Goal: Navigation & Orientation: Find specific page/section

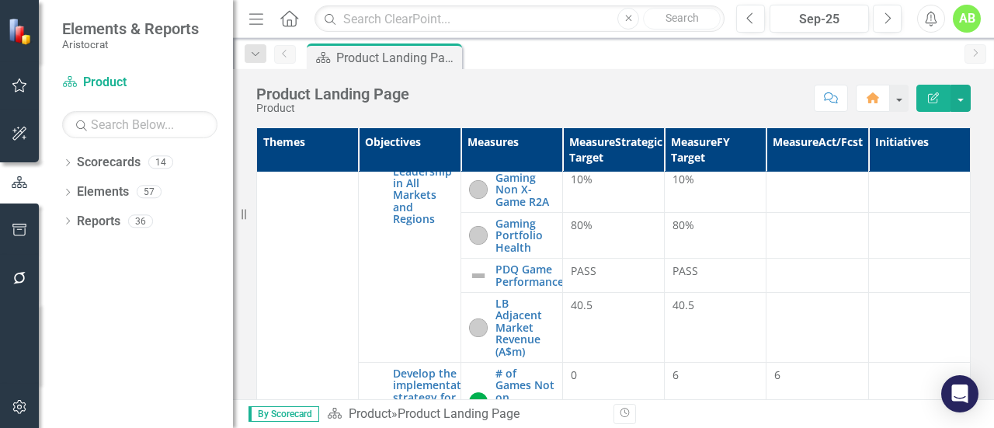
scroll to position [78, 0]
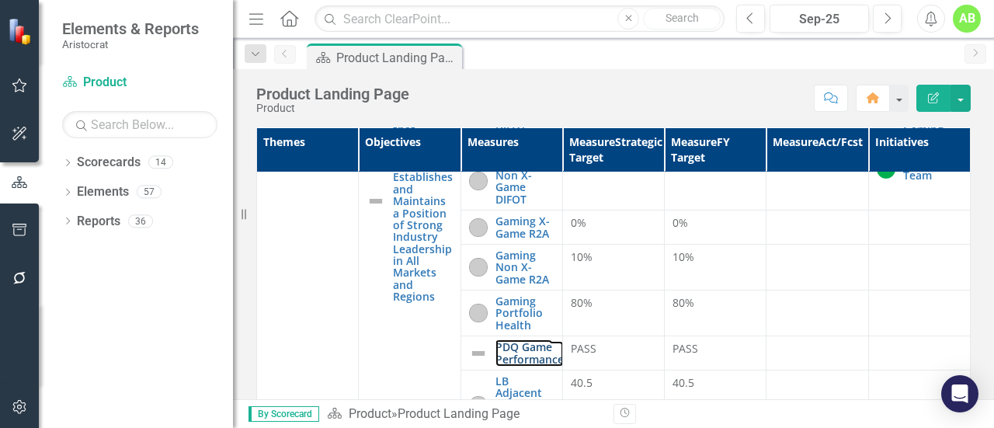
click at [513, 357] on link "PDQ Game Performance" at bounding box center [530, 353] width 68 height 24
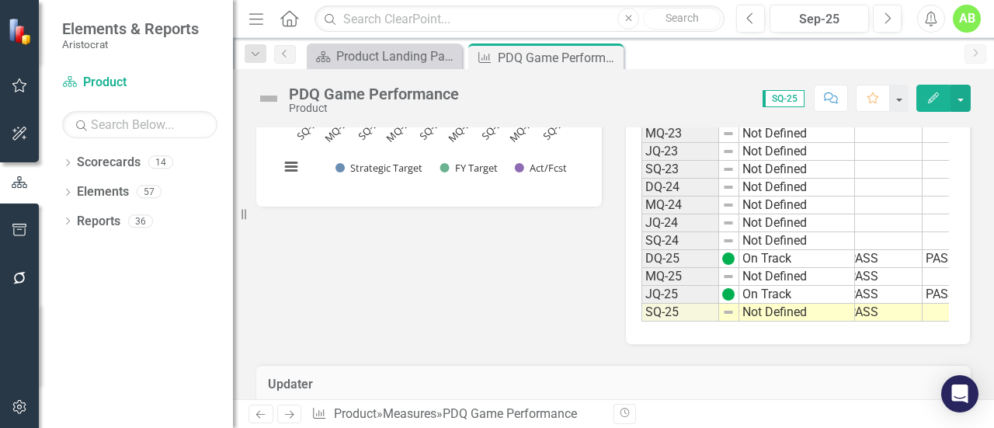
scroll to position [0, 129]
click at [912, 286] on td at bounding box center [921, 277] width 78 height 18
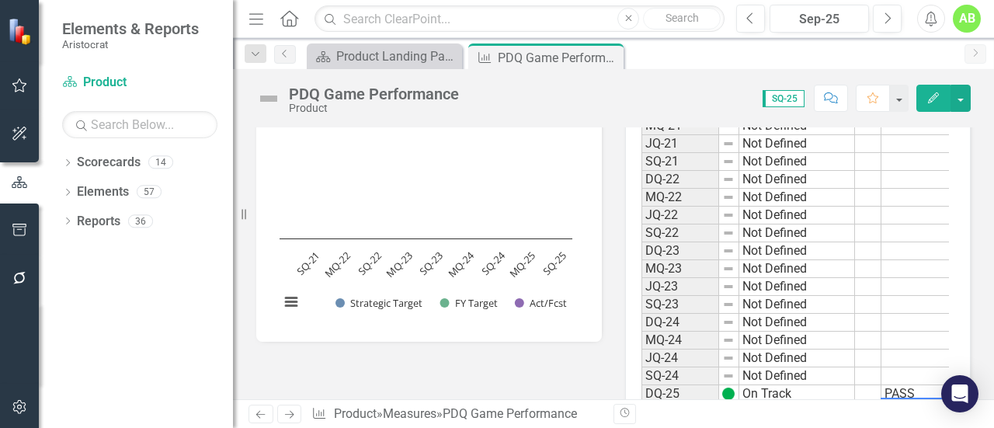
scroll to position [533, 0]
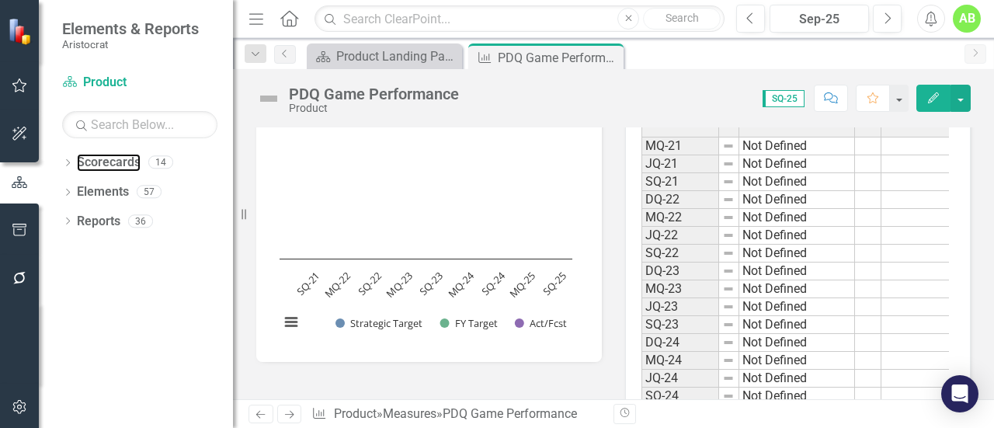
click at [120, 164] on link "Scorecards" at bounding box center [109, 163] width 64 height 18
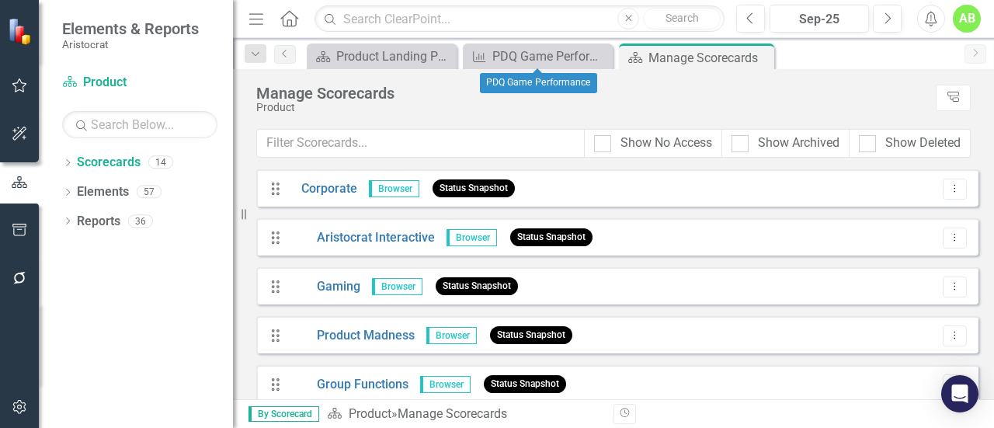
click at [0, 0] on icon "Close" at bounding box center [0, 0] width 0 height 0
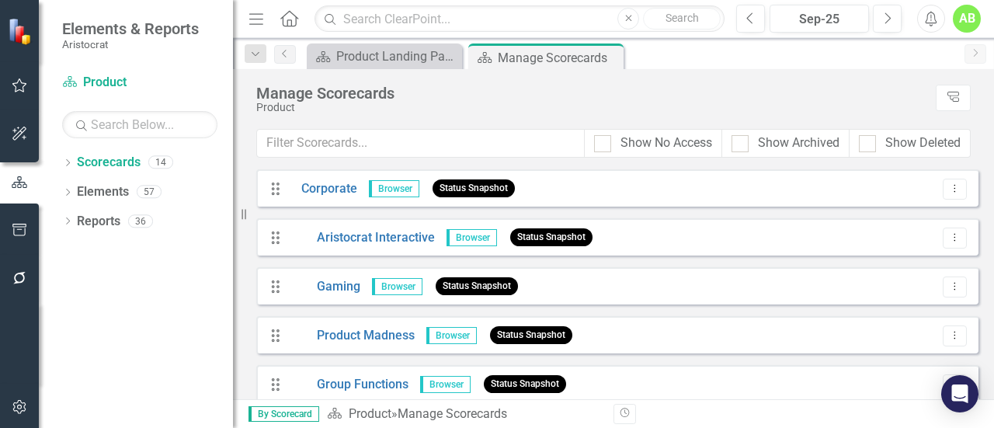
click at [0, 0] on icon "Close" at bounding box center [0, 0] width 0 height 0
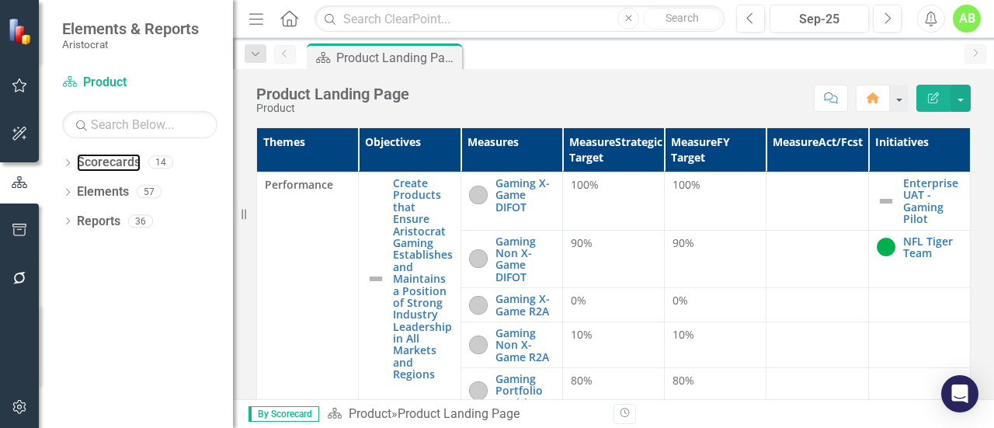
click at [77, 162] on link "Scorecards" at bounding box center [109, 163] width 64 height 18
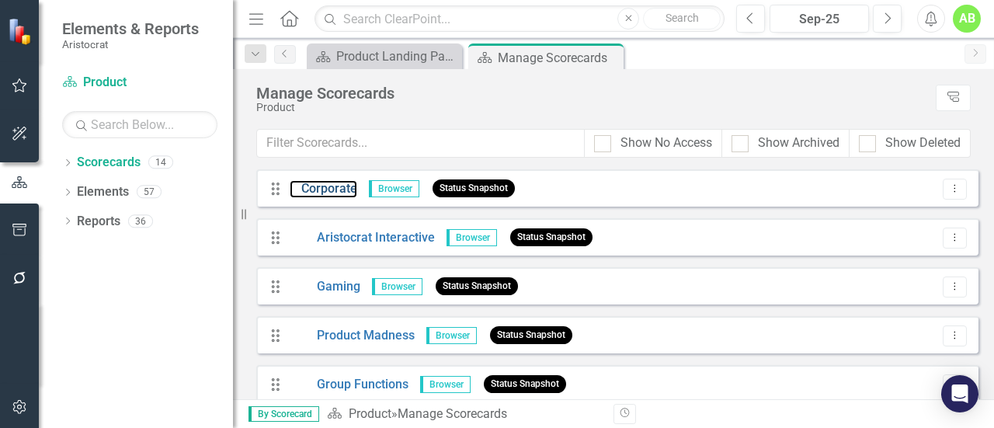
click at [340, 188] on link "Corporate" at bounding box center [324, 189] width 68 height 18
